Goal: Contribute content

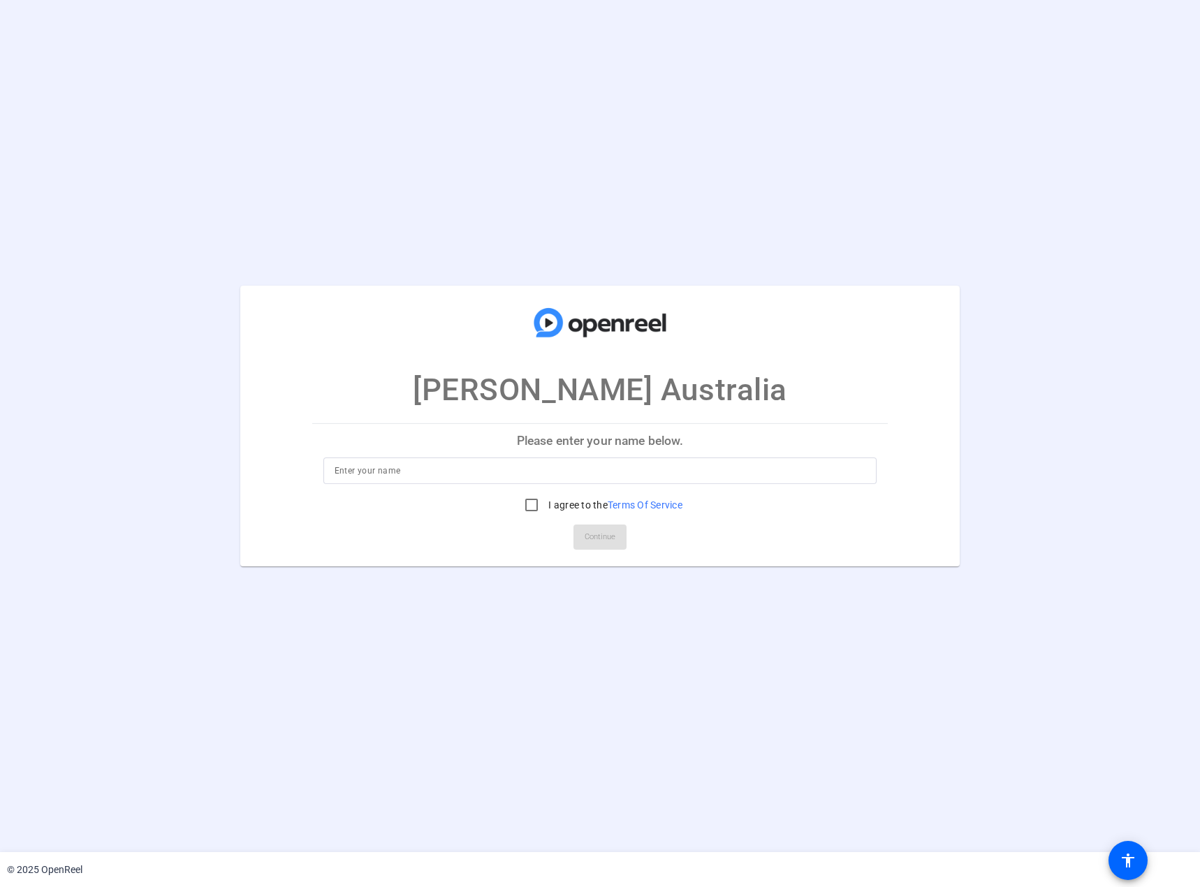
click at [385, 471] on input at bounding box center [601, 470] width 532 height 17
type input "[PERSON_NAME]"
drag, startPoint x: 528, startPoint y: 504, endPoint x: 536, endPoint y: 506, distance: 8.0
click at [528, 504] on input "I agree to the Terms Of Service" at bounding box center [532, 505] width 28 height 28
checkbox input "true"
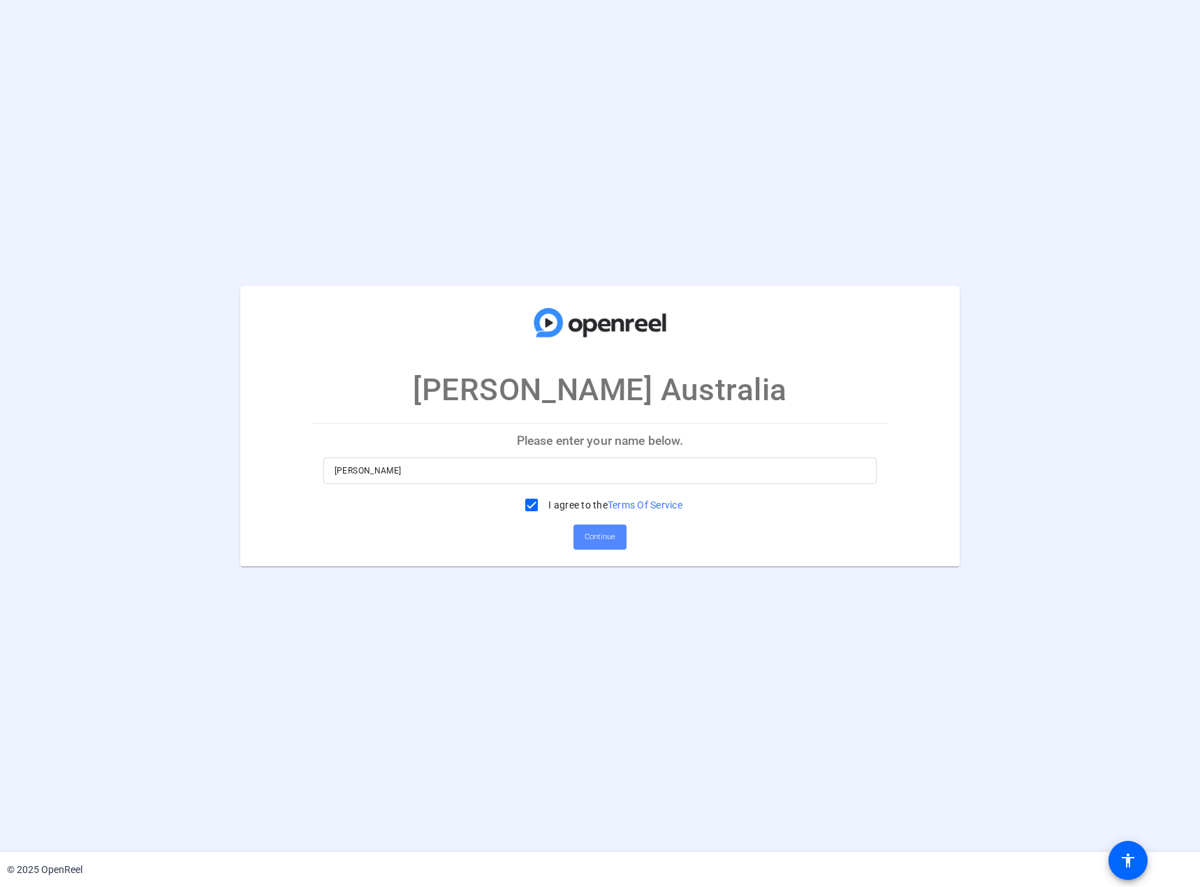
click at [608, 537] on span "Continue" at bounding box center [600, 537] width 31 height 21
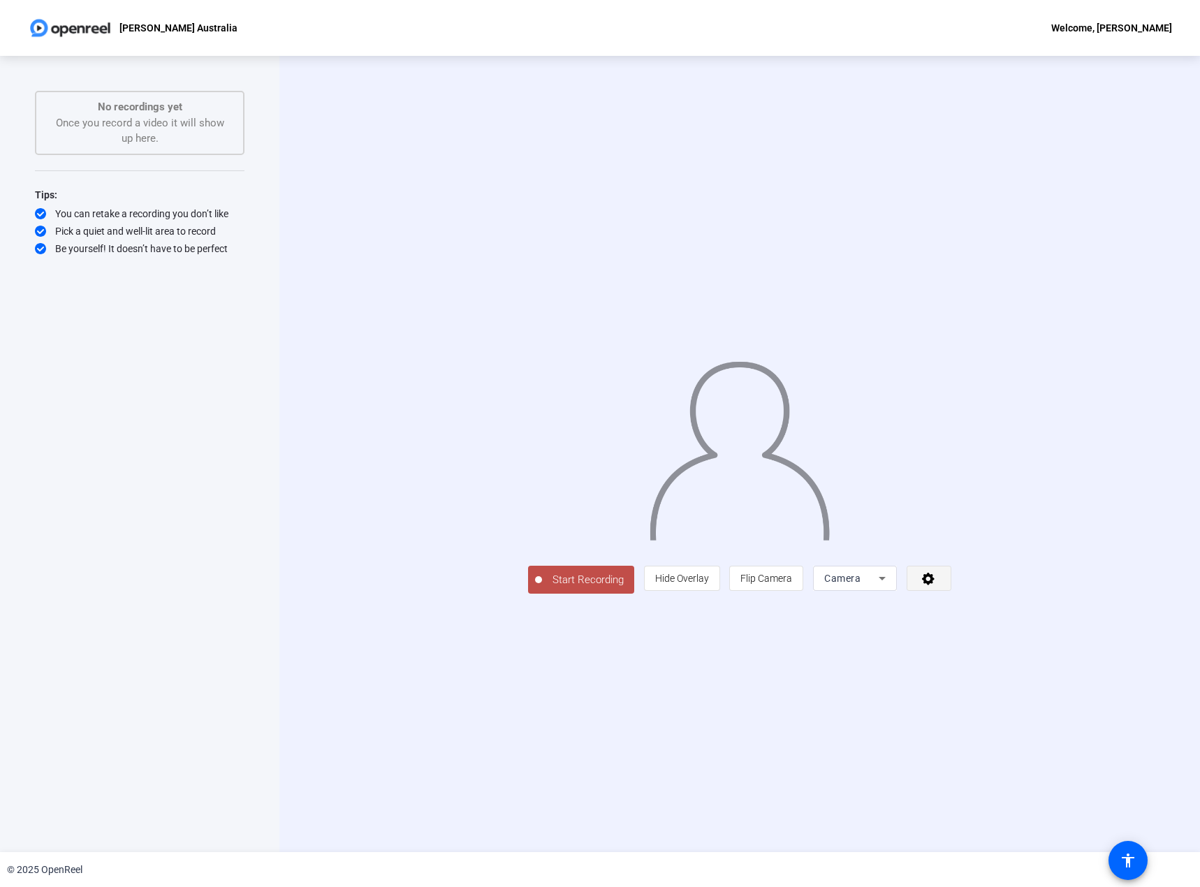
click at [935, 585] on icon at bounding box center [928, 579] width 13 height 13
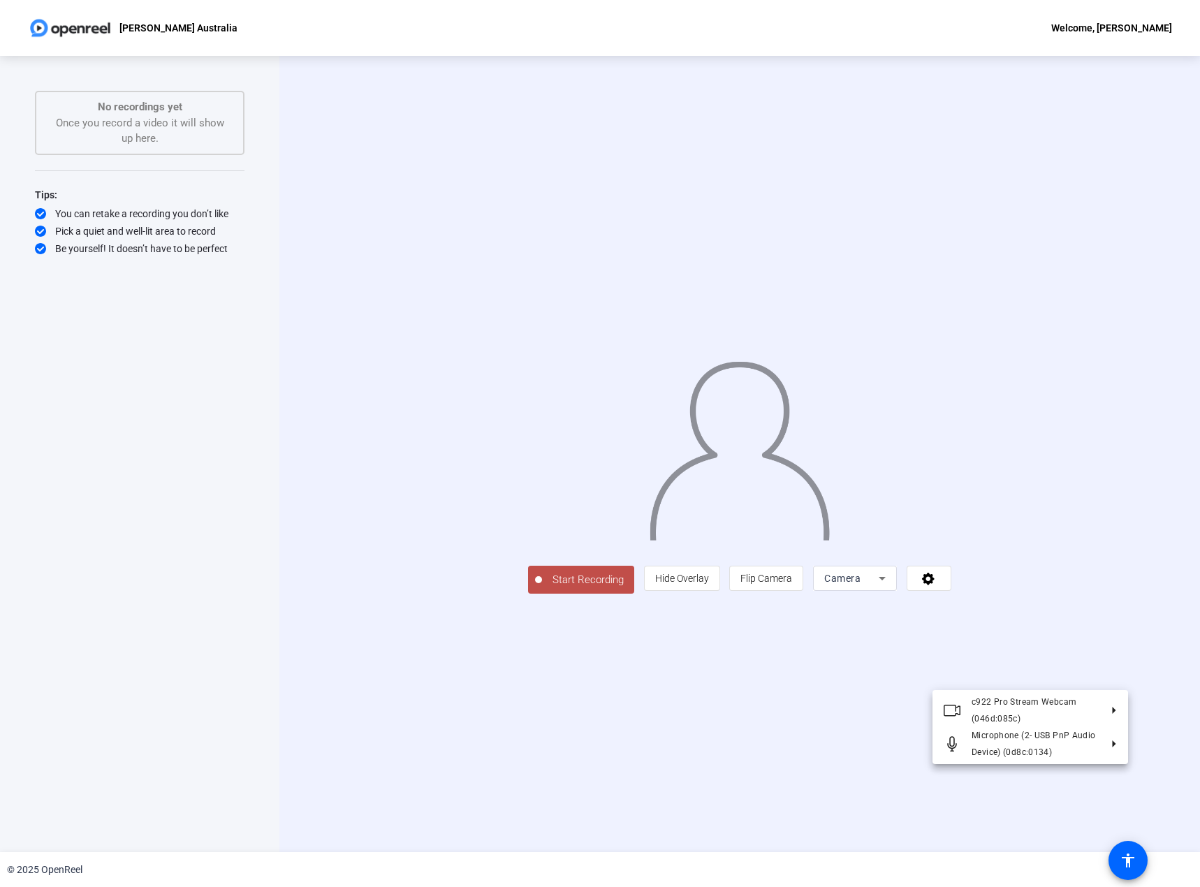
click at [773, 709] on div at bounding box center [600, 443] width 1200 height 887
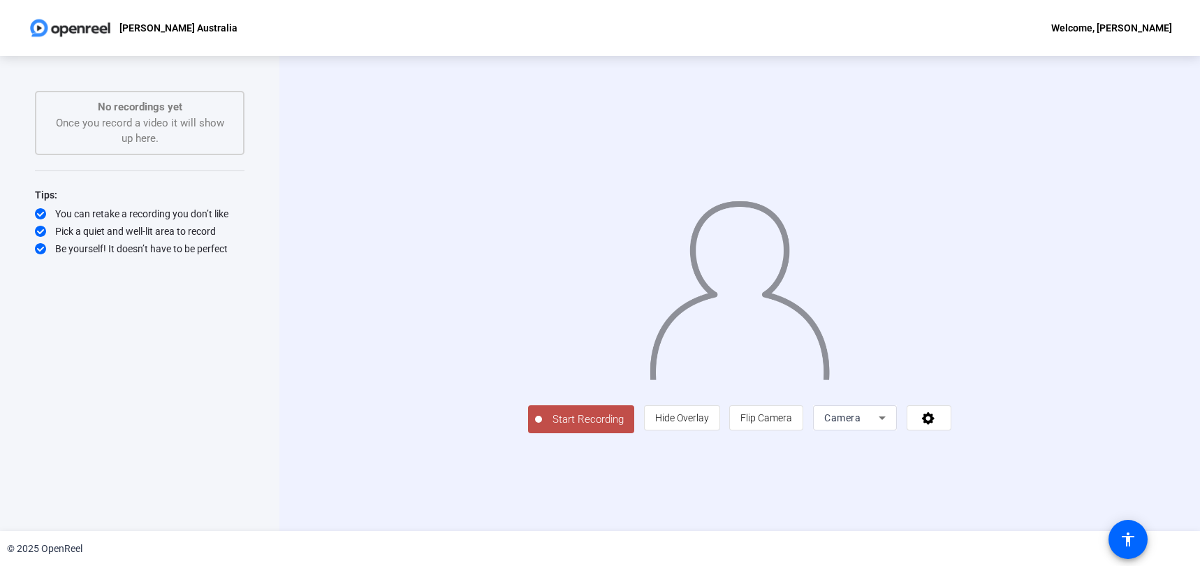
click at [313, 136] on div "Start Recording person Hide Overlay flip Flip Camera Camera" at bounding box center [739, 293] width 921 height 475
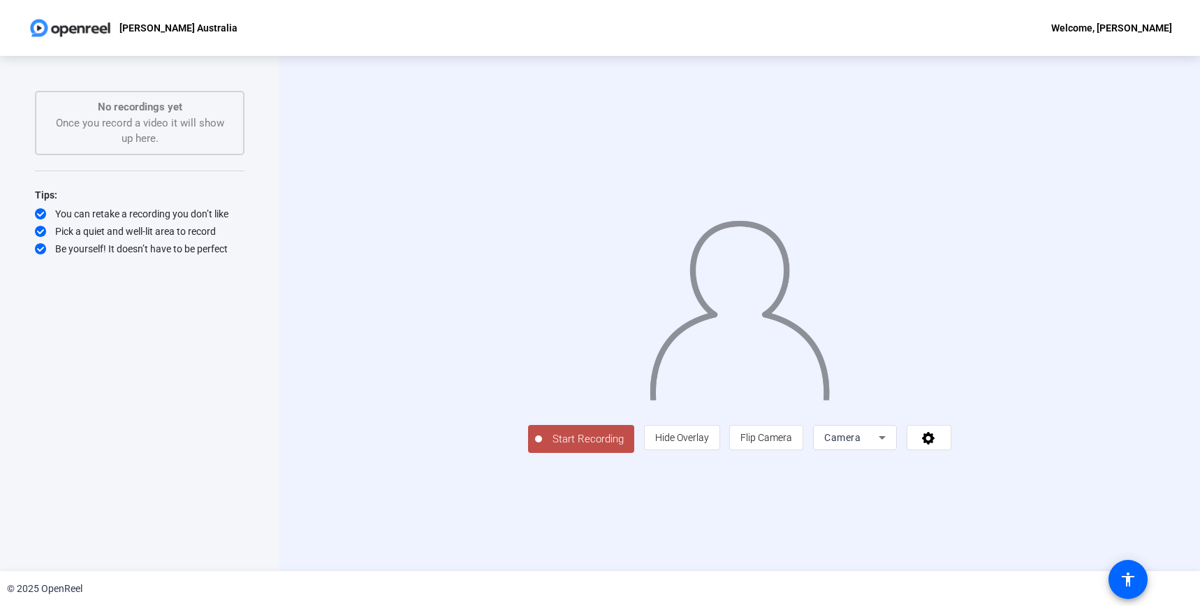
click at [542, 447] on span "Start Recording" at bounding box center [588, 439] width 92 height 16
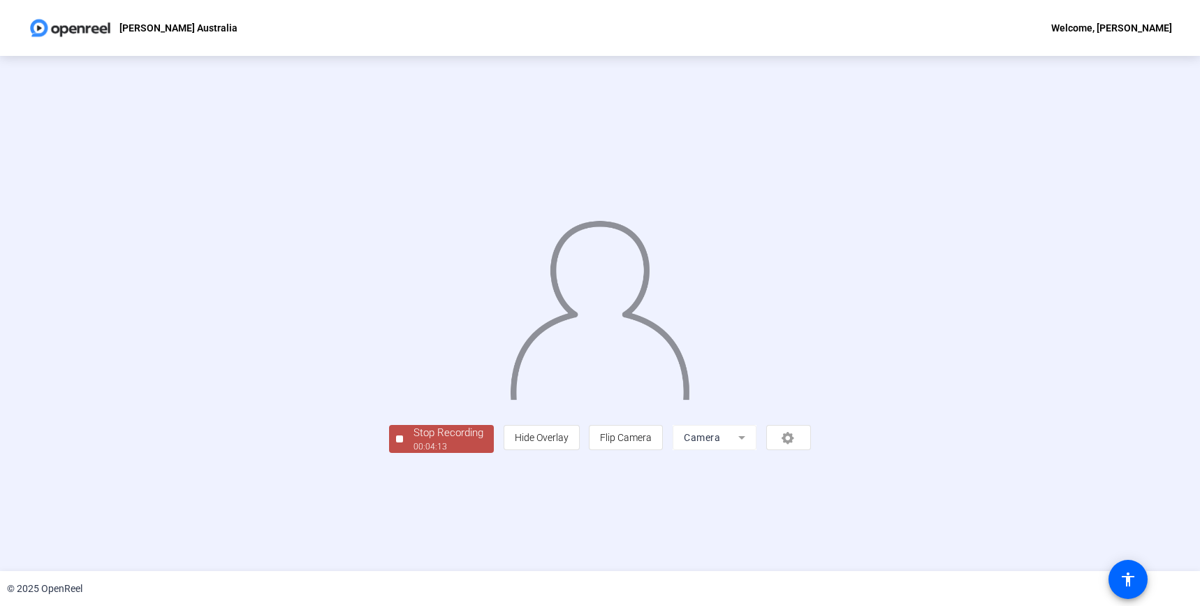
click at [414, 453] on div "00:04:13" at bounding box center [449, 446] width 70 height 13
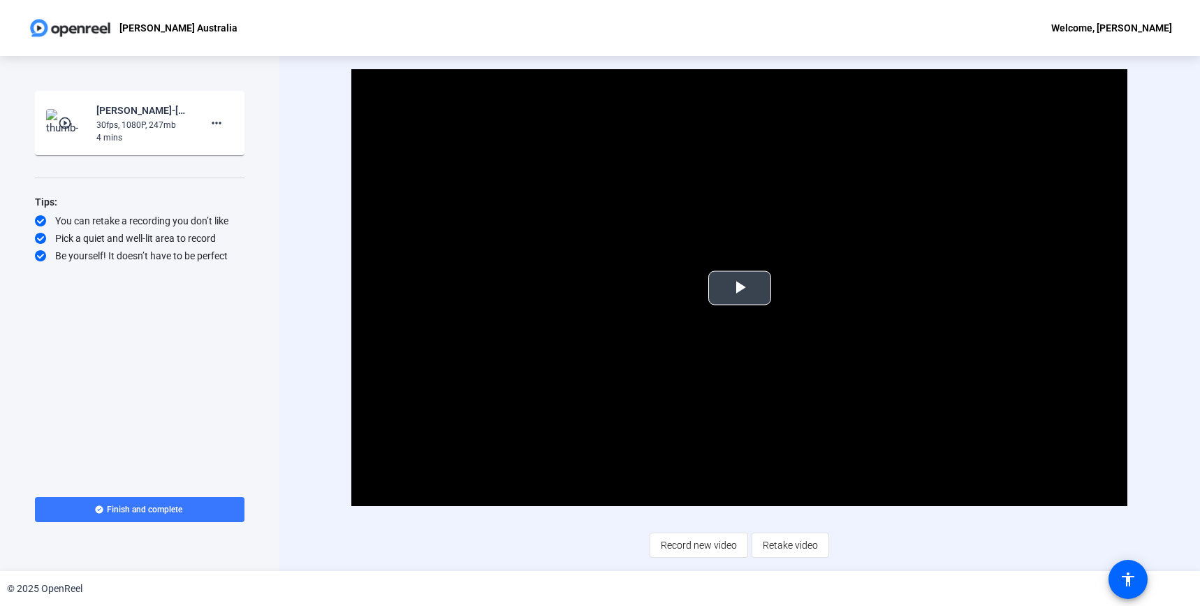
click at [740, 288] on span "Video Player" at bounding box center [740, 288] width 0 height 0
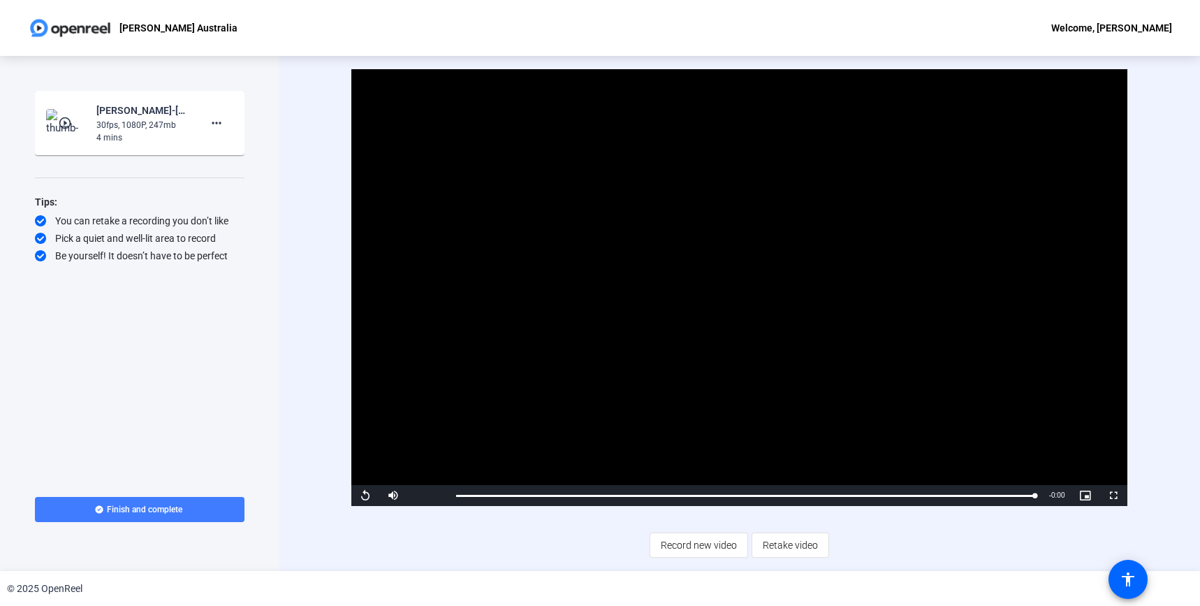
click at [128, 509] on span "Finish and complete" at bounding box center [144, 509] width 75 height 11
